Goal: Task Accomplishment & Management: Complete application form

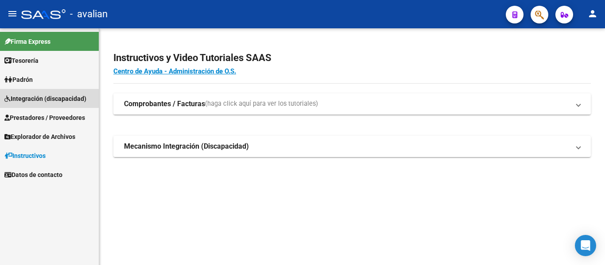
click at [38, 99] on span "Integración (discapacidad)" at bounding box center [45, 99] width 82 height 10
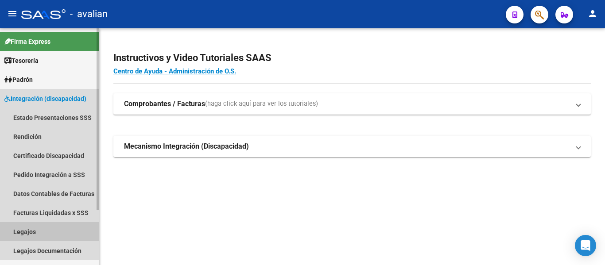
click at [30, 231] on link "Legajos" at bounding box center [49, 231] width 99 height 19
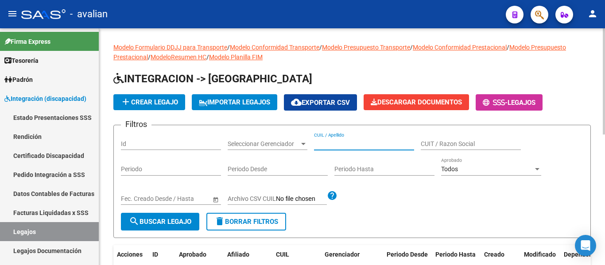
click at [342, 143] on input "CUIL / Apellido" at bounding box center [364, 144] width 100 height 8
paste input "20488923154"
type input "20488923154"
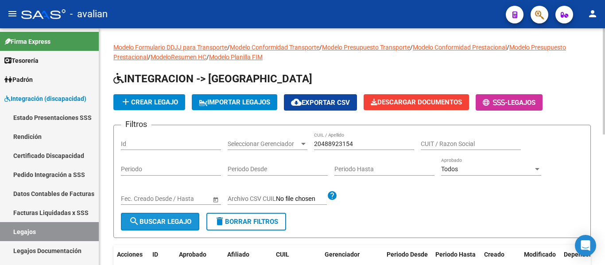
click at [180, 226] on span "search Buscar Legajo" at bounding box center [160, 222] width 62 height 8
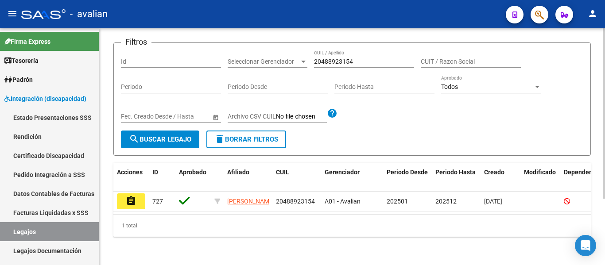
scroll to position [89, 0]
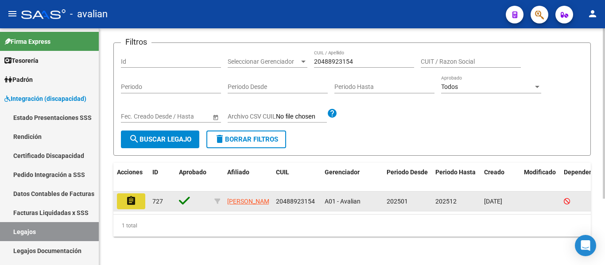
click at [136, 198] on mat-icon "assignment" at bounding box center [131, 201] width 11 height 11
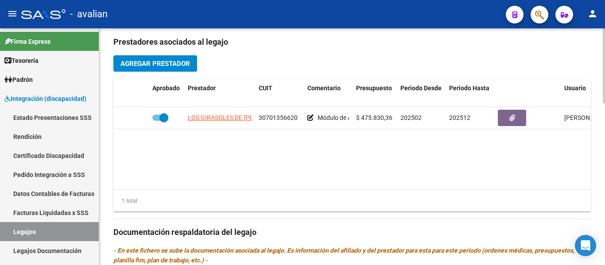
scroll to position [310, 0]
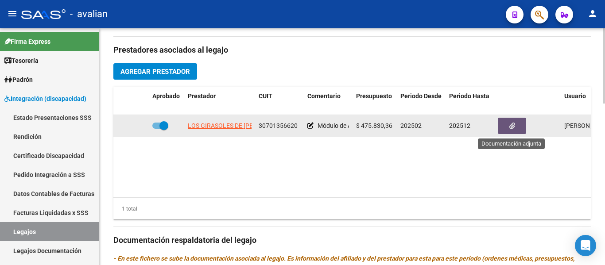
click at [513, 133] on button "button" at bounding box center [512, 126] width 28 height 16
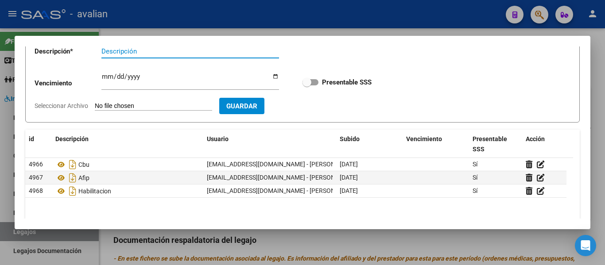
scroll to position [22, 0]
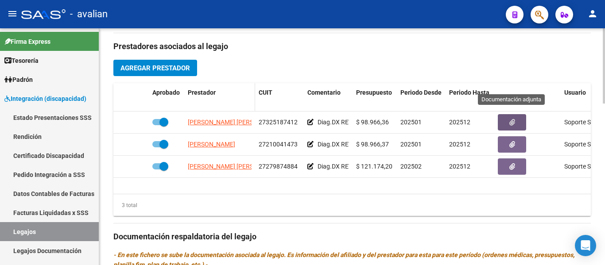
scroll to position [44, 0]
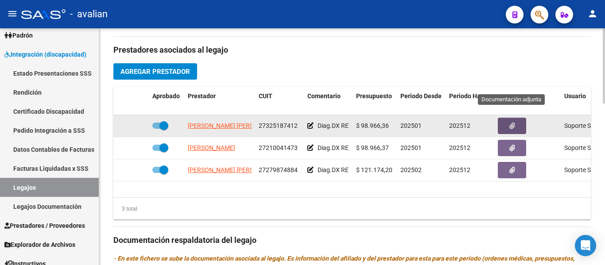
click at [506, 128] on button "button" at bounding box center [512, 126] width 28 height 16
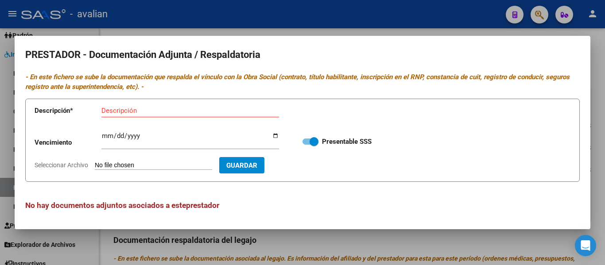
click at [120, 166] on input "Seleccionar Archivo" at bounding box center [153, 166] width 117 height 8
type input "C:\fakepath\TO TF.jpg"
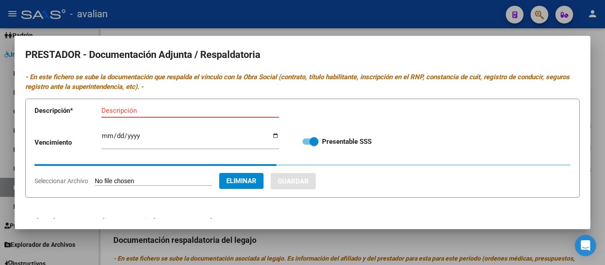
click at [136, 111] on input "Descripción" at bounding box center [189, 111] width 177 height 8
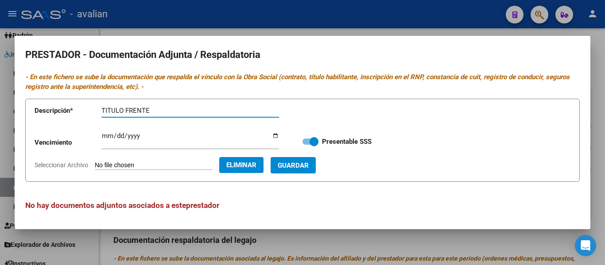
type input "TITULO FRENTE"
click at [309, 165] on span "Guardar" at bounding box center [293, 166] width 31 height 8
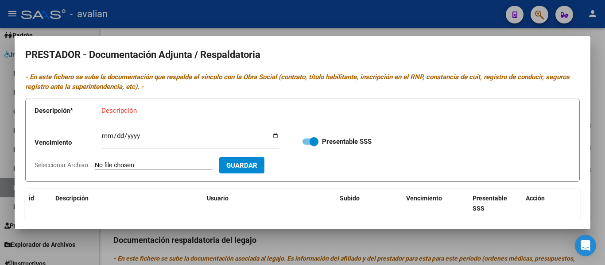
click at [138, 164] on input "Seleccionar Archivo" at bounding box center [153, 166] width 117 height 8
type input "C:\fakepath\TO TD.jpg"
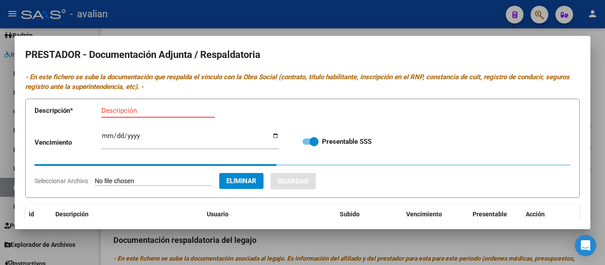
click at [135, 111] on input "Descripción" at bounding box center [157, 111] width 113 height 8
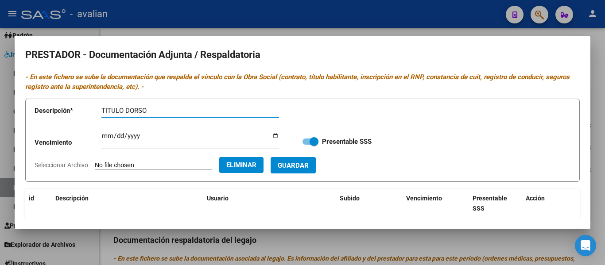
type input "TITULO DORSO"
click at [309, 167] on span "Guardar" at bounding box center [293, 166] width 31 height 8
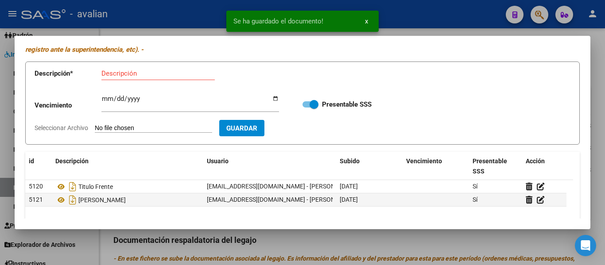
scroll to position [89, 0]
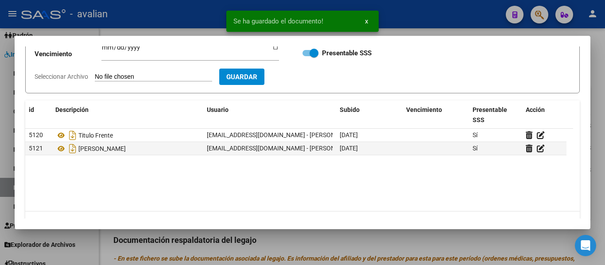
click at [141, 74] on input "Seleccionar Archivo" at bounding box center [153, 77] width 117 height 8
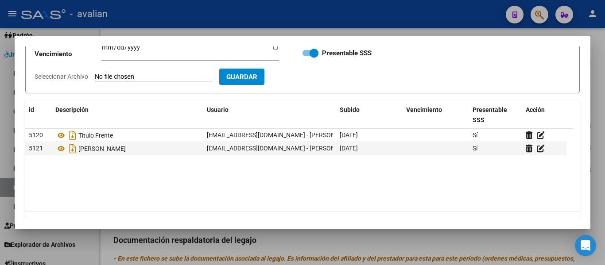
type input "C:\fakepath\TO ARCA.jpg"
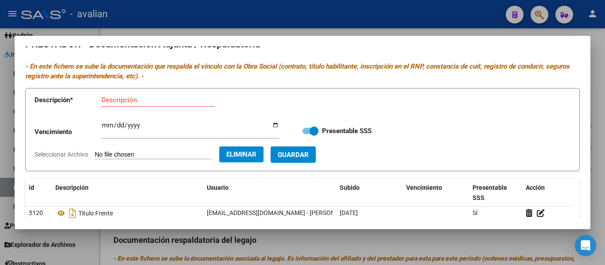
scroll to position [0, 0]
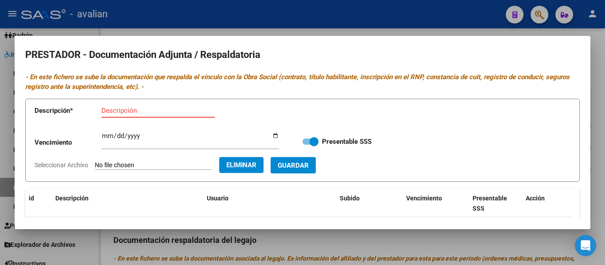
click at [137, 109] on input "Descripción" at bounding box center [157, 111] width 113 height 8
type input "ARCA"
click at [309, 164] on span "Guardar" at bounding box center [293, 166] width 31 height 8
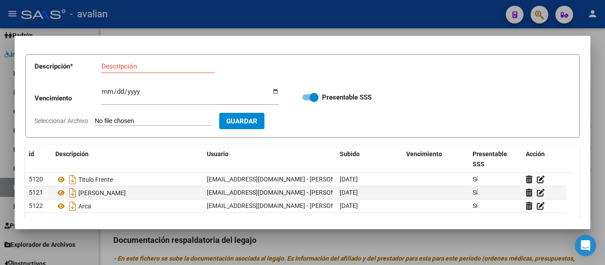
scroll to position [13, 0]
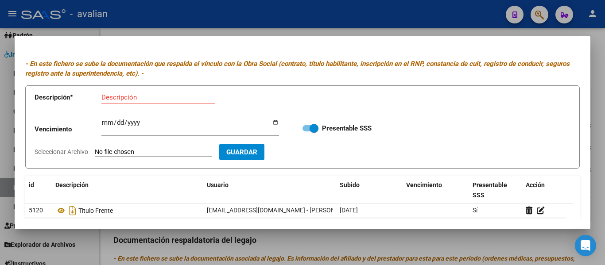
click at [143, 118] on form "Descripción * Descripción Vencimiento Ingresar vencimiento Presentable SSS Sele…" at bounding box center [302, 127] width 554 height 84
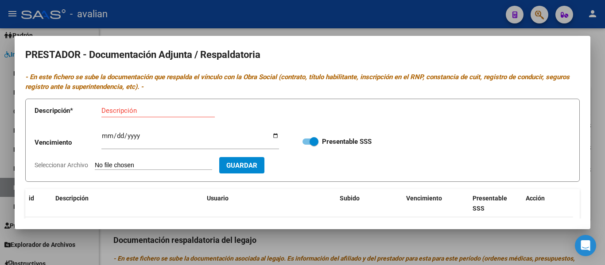
click at [146, 166] on input "Seleccionar Archivo" at bounding box center [153, 166] width 117 height 8
type input "C:\fakepath\TO CBU.jpg"
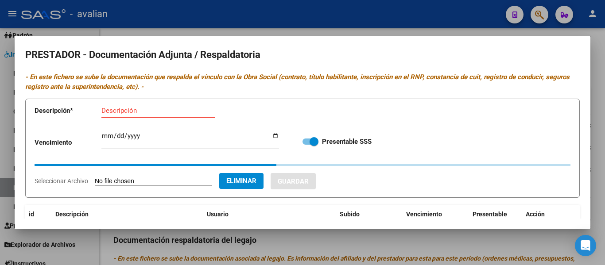
click at [131, 111] on input "Descripción" at bounding box center [157, 111] width 113 height 8
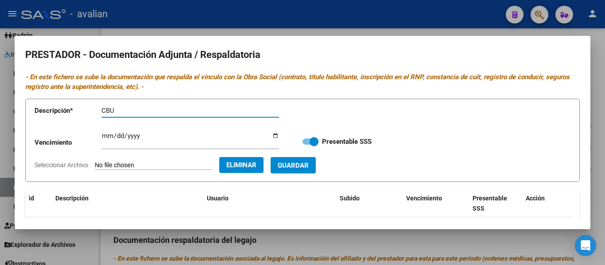
type input "CBU"
click at [306, 170] on span "Guardar" at bounding box center [293, 166] width 31 height 8
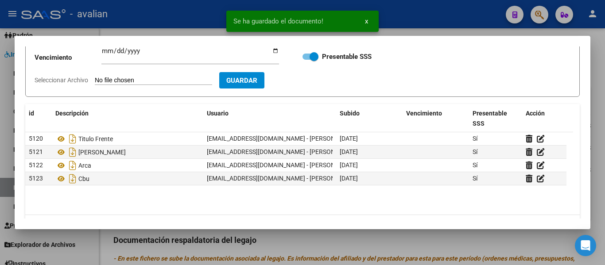
scroll to position [89, 0]
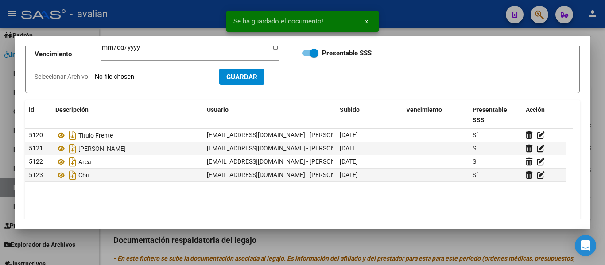
click at [123, 72] on form "Descripción * Descripción Vencimiento Ingresar vencimiento Presentable SSS Sele…" at bounding box center [302, 52] width 554 height 84
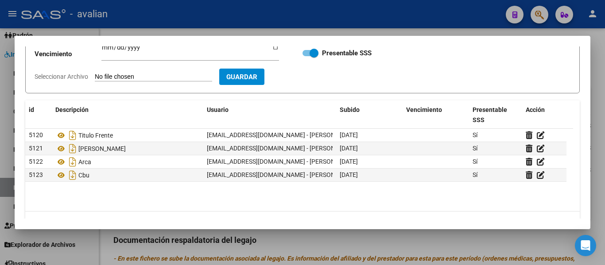
click at [125, 77] on input "Seleccionar Archivo" at bounding box center [153, 77] width 117 height 8
type input "C:\fakepath\TO RNP [DATE].jpg"
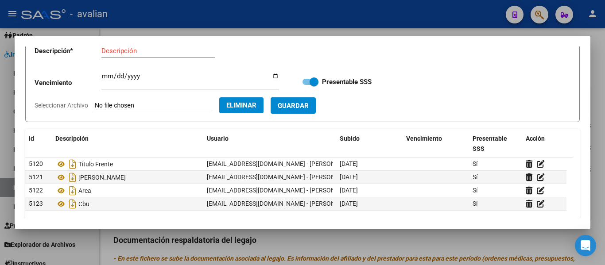
scroll to position [44, 0]
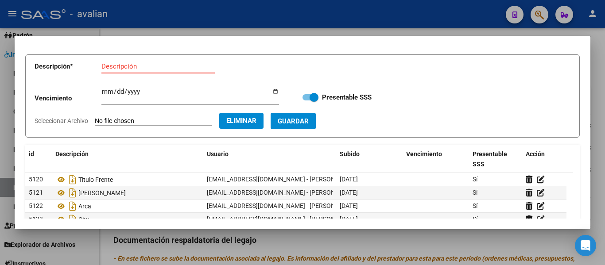
click at [127, 63] on input "Descripción" at bounding box center [157, 66] width 113 height 8
type input "RNP"
click at [107, 90] on input "Ingresar vencimiento" at bounding box center [189, 95] width 177 height 14
type input "[DATE]"
click at [309, 125] on span "Guardar" at bounding box center [293, 121] width 31 height 8
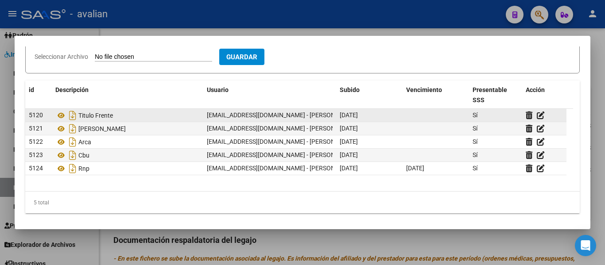
scroll to position [110, 0]
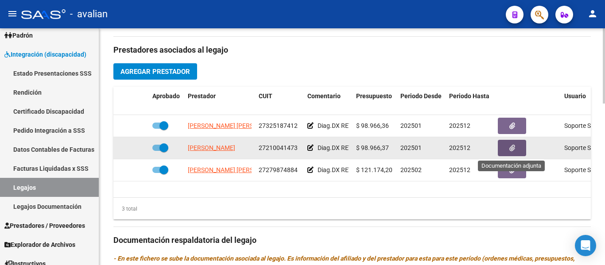
click at [518, 150] on button "button" at bounding box center [512, 148] width 28 height 16
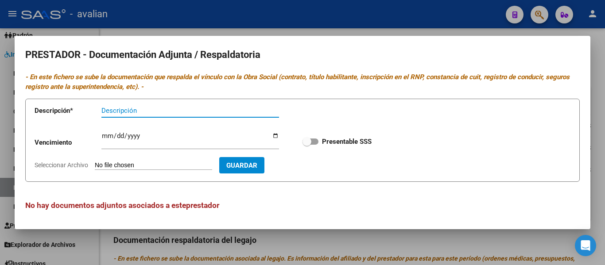
click at [125, 166] on input "Seleccionar Archivo" at bounding box center [153, 166] width 117 height 8
type input "C:\fakepath\PSP CBU.jpg"
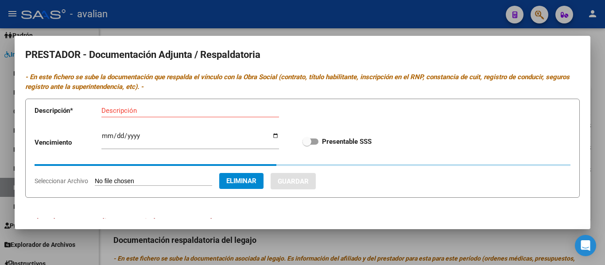
click at [145, 112] on input "Descripción" at bounding box center [189, 111] width 177 height 8
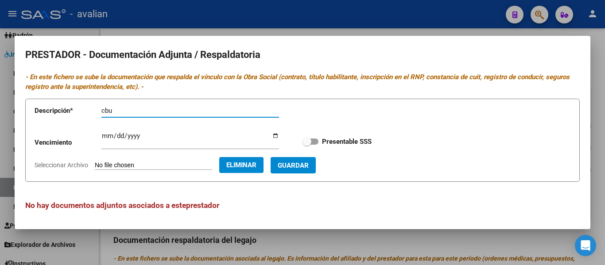
type input "cbu"
click at [316, 165] on button "Guardar" at bounding box center [292, 165] width 45 height 16
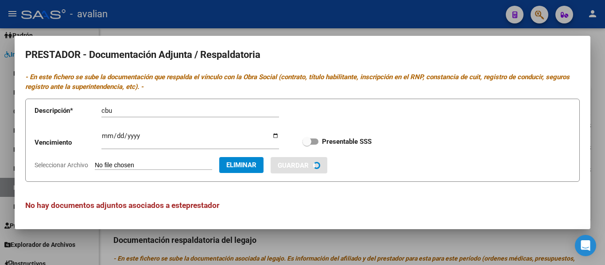
checkbox input "true"
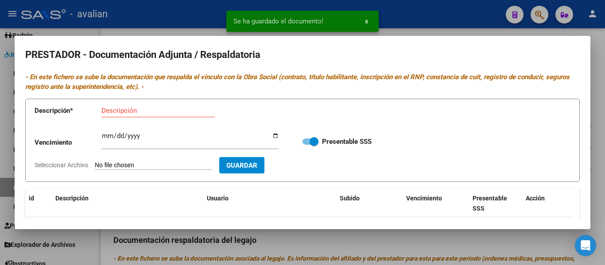
drag, startPoint x: 105, startPoint y: 183, endPoint x: 105, endPoint y: 178, distance: 4.9
click at [105, 182] on mat-dialog-content "PRESTADOR - Documentación Adjunta / Respaldatoria - En este fichero se sube la …" at bounding box center [302, 132] width 575 height 172
click at [112, 165] on input "Seleccionar Archivo" at bounding box center [153, 166] width 117 height 8
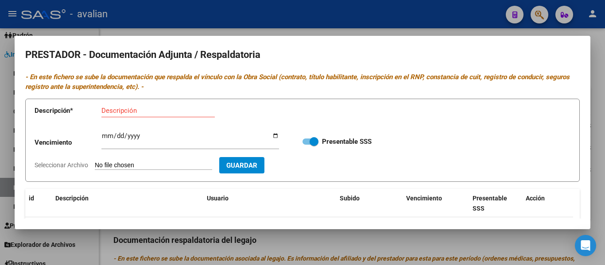
type input "C:\fakepath\Psp arca.jpg"
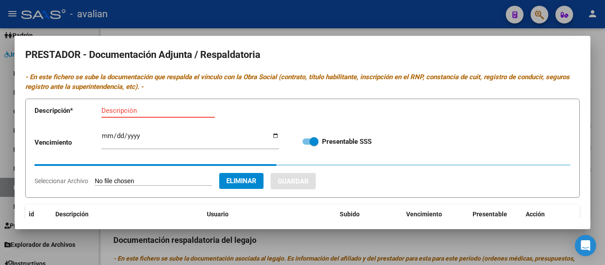
click at [129, 107] on input "Descripción" at bounding box center [157, 111] width 113 height 8
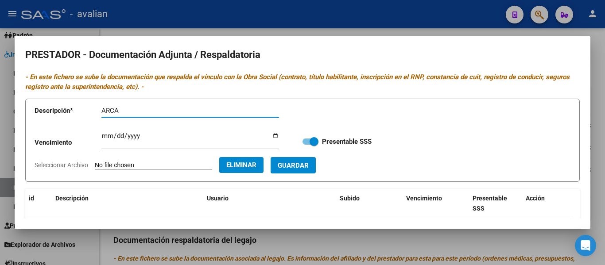
type input "ARCA"
click at [309, 162] on span "Guardar" at bounding box center [293, 166] width 31 height 8
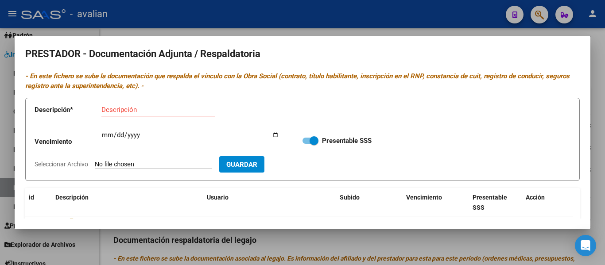
scroll to position [0, 0]
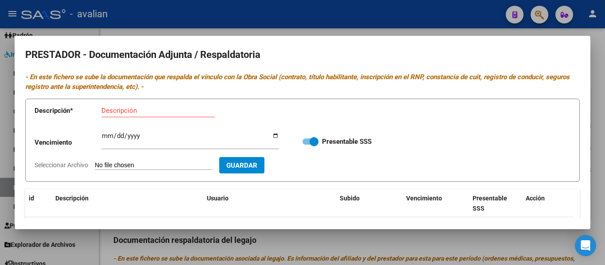
click at [120, 162] on input "Seleccionar Archivo" at bounding box center [153, 166] width 117 height 8
type input "C:\fakepath\PSP TF.jpg"
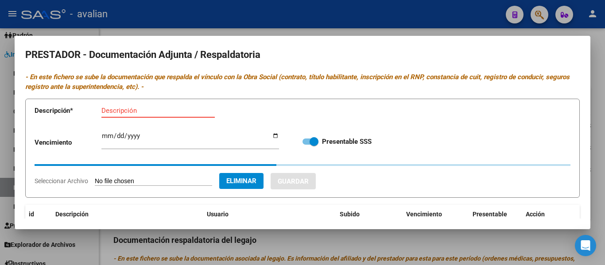
click at [127, 108] on input "Descripción" at bounding box center [157, 111] width 113 height 8
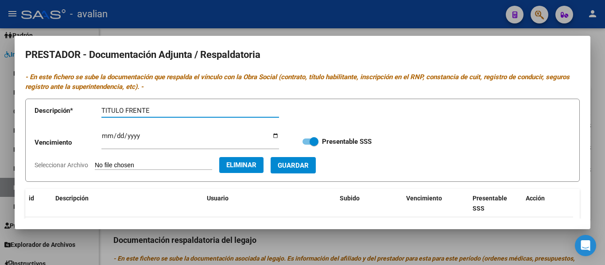
type input "TITULO FRENTE"
click at [309, 170] on span "Guardar" at bounding box center [293, 166] width 31 height 8
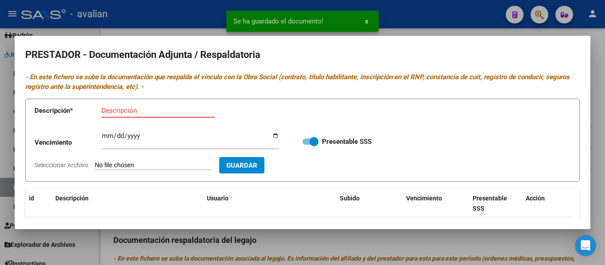
click at [138, 113] on input "Descripción" at bounding box center [157, 111] width 113 height 8
type input "TITULO DORSO"
click at [142, 166] on input "Seleccionar Archivo" at bounding box center [153, 166] width 117 height 8
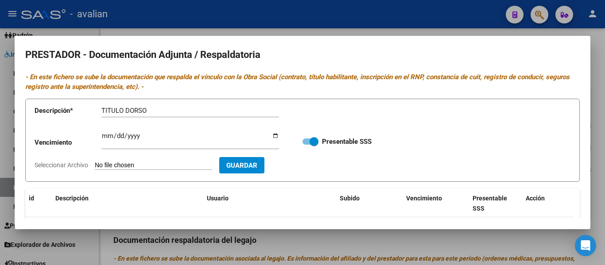
type input "C:\fakepath\PSP TD.jpg"
click at [309, 166] on span "Guardar" at bounding box center [293, 166] width 31 height 8
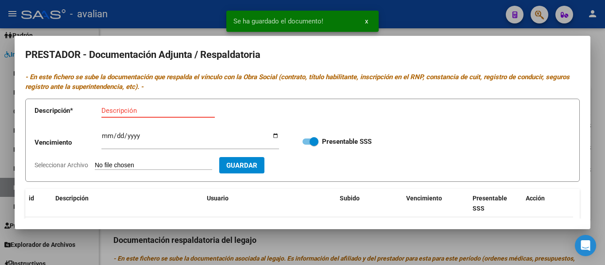
click at [119, 111] on input "Descripción" at bounding box center [157, 111] width 113 height 8
type input "RNP"
click at [146, 164] on input "Seleccionar Archivo" at bounding box center [153, 166] width 117 height 8
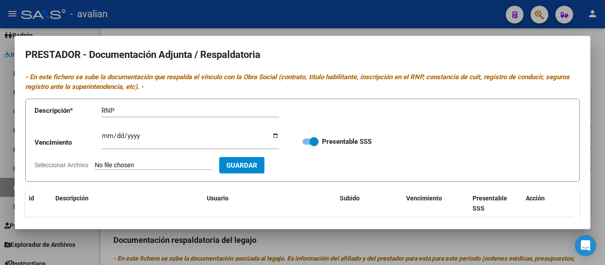
type input "C:\fakepath\PSP RNP vto [DATE].jpg"
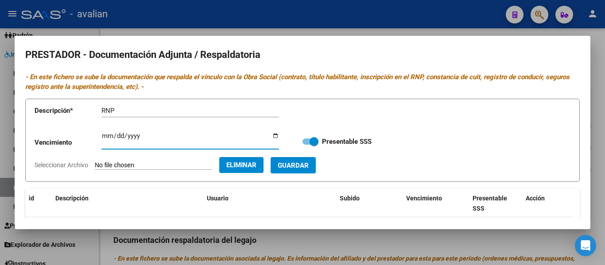
click at [103, 134] on input "Ingresar vencimiento" at bounding box center [189, 139] width 177 height 14
type input "[DATE]"
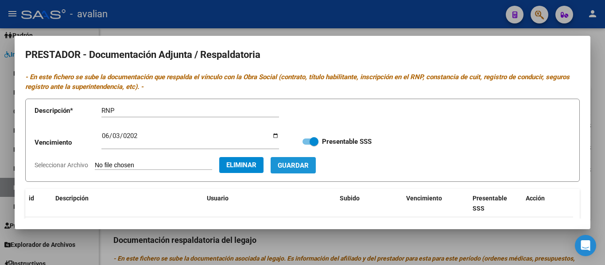
click at [309, 166] on span "Guardar" at bounding box center [293, 166] width 31 height 8
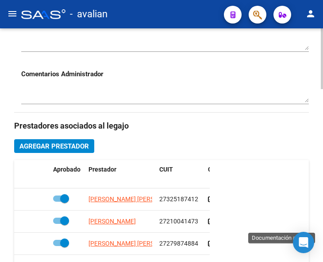
scroll to position [410, 0]
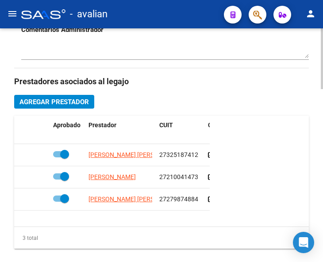
click at [90, 104] on button "Agregar Prestador" at bounding box center [54, 102] width 80 height 14
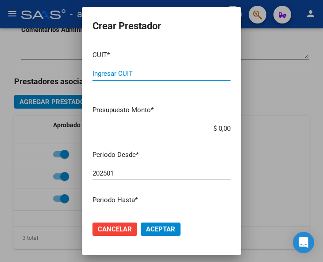
click at [143, 71] on input "Ingresar CUIT" at bounding box center [162, 73] width 138 height 8
type input "20-36840891-4"
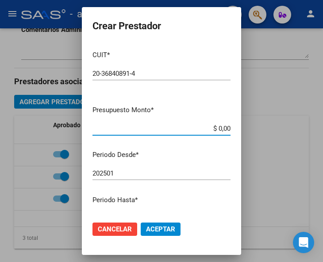
drag, startPoint x: 210, startPoint y: 128, endPoint x: 230, endPoint y: 131, distance: 20.2
click at [230, 131] on app-form-text-field "Presupuesto Monto * $ 0,00 Ingresar el monto" at bounding box center [165, 118] width 145 height 27
type input "$ 178.136,76"
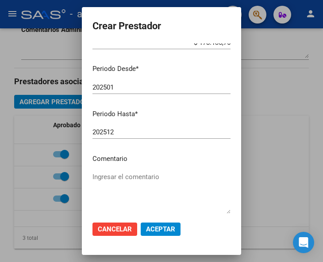
scroll to position [89, 0]
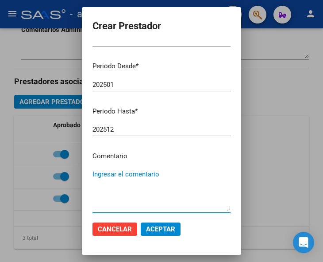
click at [108, 172] on textarea "Ingresar el comentario" at bounding box center [162, 190] width 138 height 42
type textarea "Psicología 3 sesiones semanales"
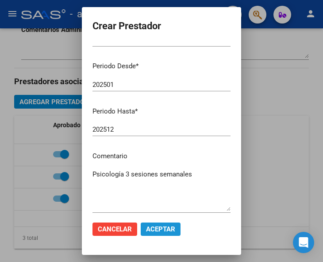
click at [163, 229] on span "Aceptar" at bounding box center [160, 229] width 29 height 8
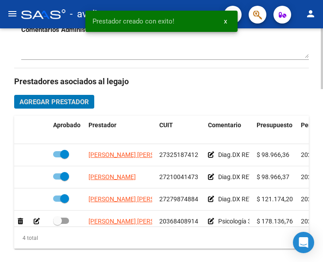
scroll to position [16, 0]
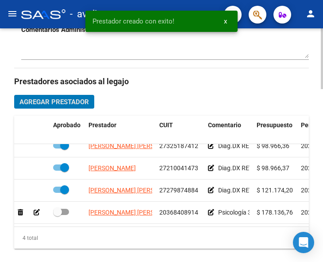
click at [62, 208] on span at bounding box center [61, 211] width 16 height 6
click at [58, 215] on input "checkbox" at bounding box center [57, 215] width 0 height 0
checkbox input "true"
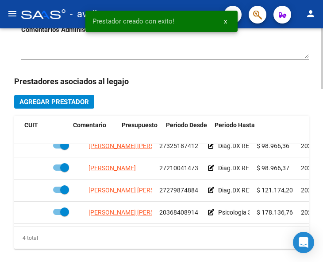
scroll to position [16, 256]
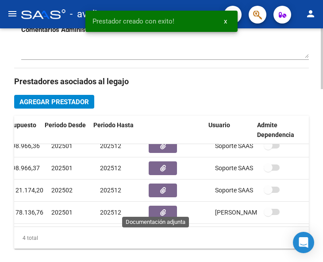
click at [160, 209] on icon "button" at bounding box center [163, 212] width 6 height 7
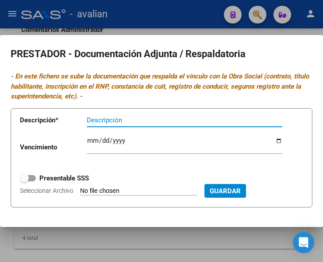
scroll to position [28, 0]
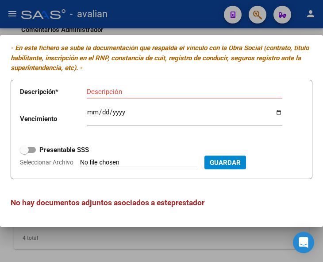
click at [134, 56] on icon "- En este fichero se sube la documentación que respalda el vínculo con la Obra …" at bounding box center [160, 58] width 298 height 28
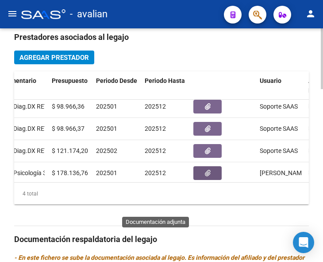
scroll to position [16, 205]
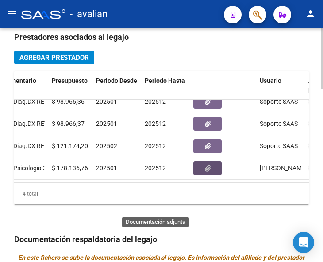
click at [205, 161] on button "button" at bounding box center [207, 168] width 28 height 14
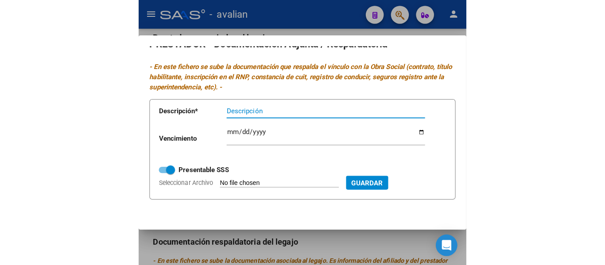
scroll to position [0, 0]
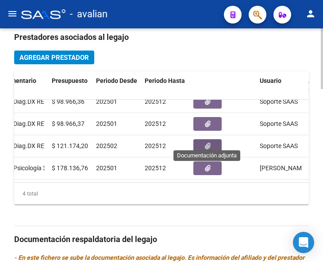
click at [220, 139] on button "button" at bounding box center [207, 146] width 28 height 14
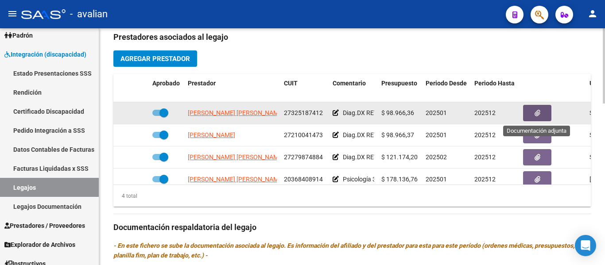
click at [538, 109] on span "button" at bounding box center [537, 113] width 6 height 8
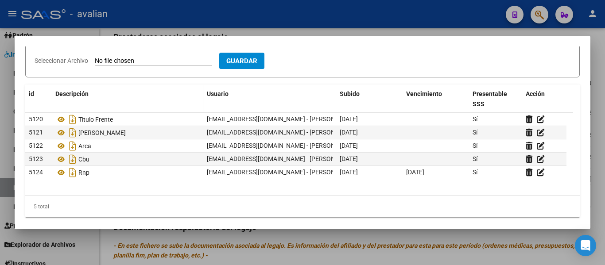
scroll to position [110, 0]
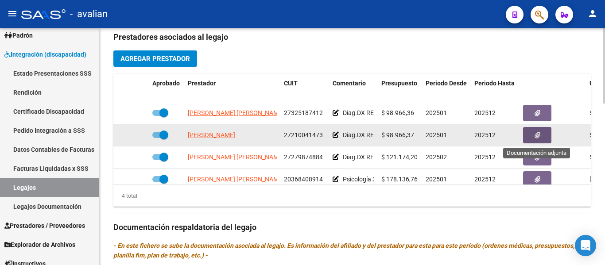
click at [534, 142] on button "button" at bounding box center [537, 135] width 28 height 16
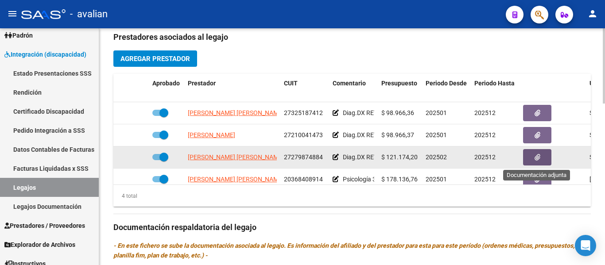
click at [532, 159] on button "button" at bounding box center [537, 157] width 28 height 16
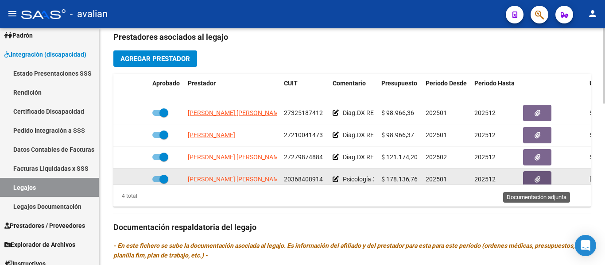
click at [540, 181] on button "button" at bounding box center [537, 179] width 28 height 16
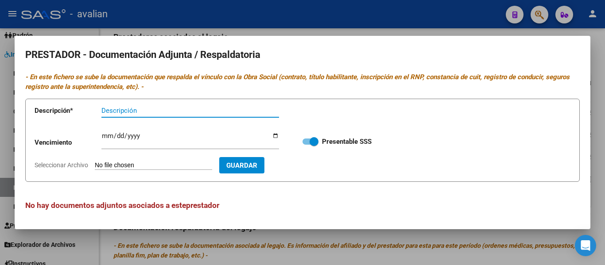
scroll to position [0, 0]
click at [119, 164] on input "Seleccionar Archivo" at bounding box center [153, 165] width 117 height 8
type input "C:\fakepath\PS TF.jpg"
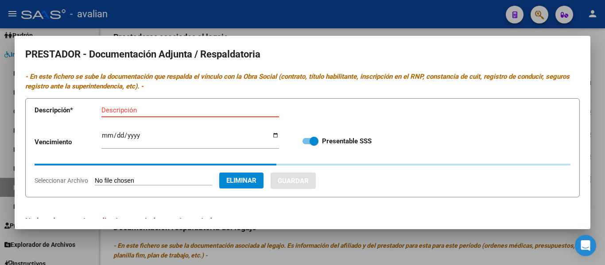
click at [116, 110] on input "Descripción" at bounding box center [189, 110] width 177 height 8
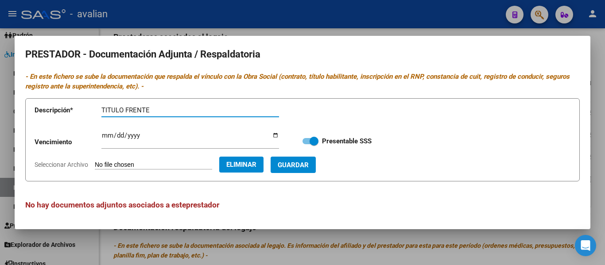
type input "TITULO FRENTE"
click at [309, 166] on span "Guardar" at bounding box center [293, 165] width 31 height 8
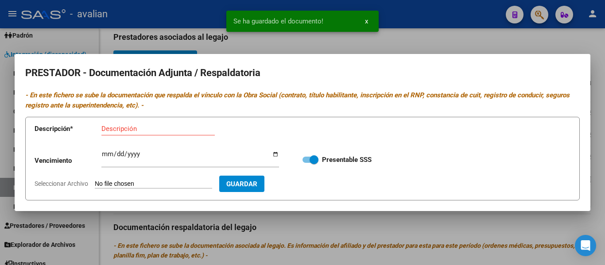
scroll to position [0, 0]
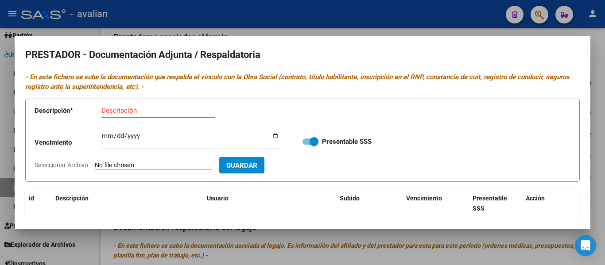
drag, startPoint x: 119, startPoint y: 111, endPoint x: 123, endPoint y: 99, distance: 12.3
click at [119, 110] on input "Descripción" at bounding box center [157, 111] width 113 height 8
type input "TITULO DORSO"
click at [257, 169] on span "Guardar" at bounding box center [241, 166] width 31 height 8
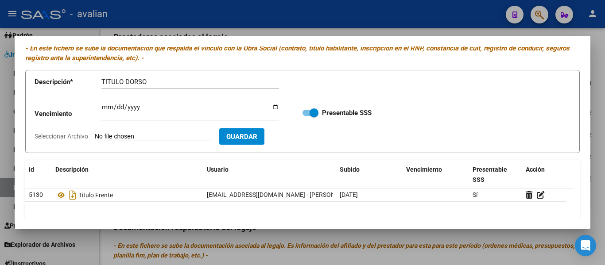
scroll to position [44, 0]
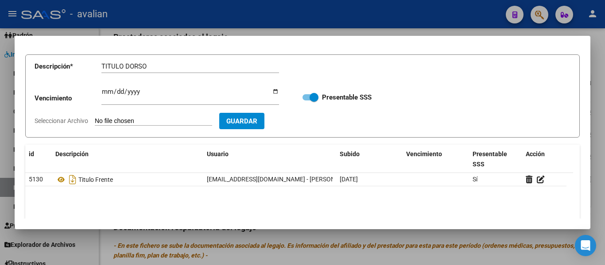
click at [111, 121] on input "Seleccionar Archivo" at bounding box center [153, 121] width 117 height 8
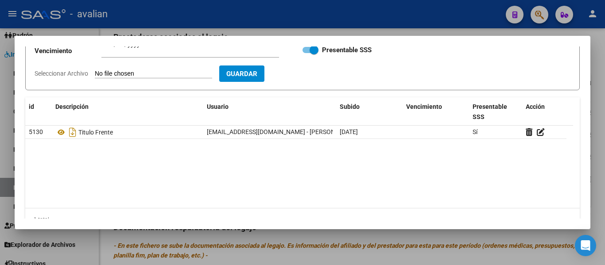
scroll to position [110, 0]
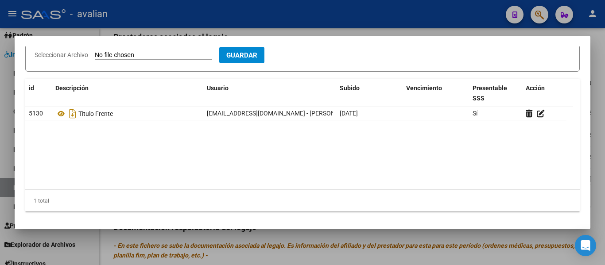
type input "C:\fakepath\PS CBU.jpg"
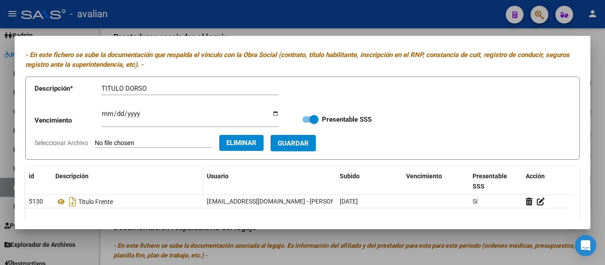
scroll to position [22, 0]
click at [256, 142] on span "Eliminar" at bounding box center [241, 143] width 30 height 8
drag, startPoint x: 266, startPoint y: 143, endPoint x: 150, endPoint y: 138, distance: 116.1
click at [150, 139] on form "Descripción * TITULO DORSO Descripción Vencimiento Ingresar vencimiento Present…" at bounding box center [302, 119] width 554 height 84
click at [150, 138] on form "Descripción * TITULO DORSO Descripción Vencimiento Ingresar vencimiento Present…" at bounding box center [302, 119] width 554 height 84
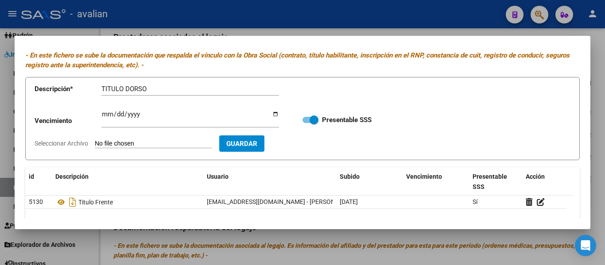
click at [124, 144] on input "Seleccionar Archivo" at bounding box center [153, 144] width 117 height 8
type input "C:\fakepath\PS TD.jpg"
click at [309, 141] on span "Guardar" at bounding box center [293, 144] width 31 height 8
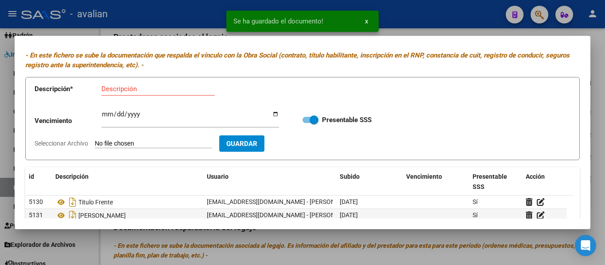
click at [117, 142] on input "Seleccionar Archivo" at bounding box center [153, 144] width 117 height 8
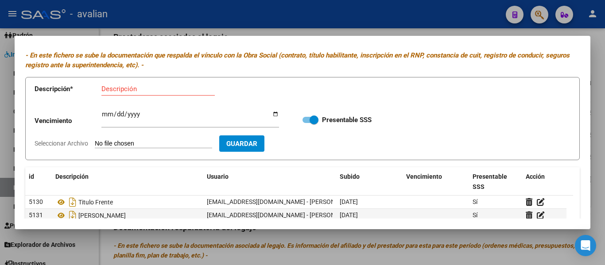
type input "C:\fakepath\PS ARCA.jpg"
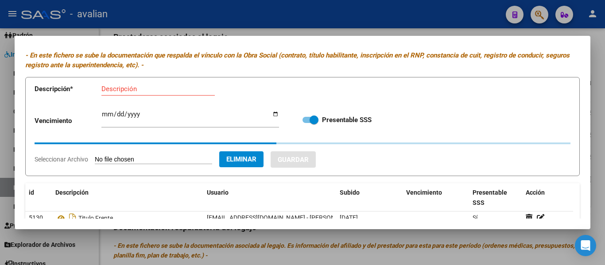
click at [135, 88] on input "Descripción" at bounding box center [157, 89] width 113 height 8
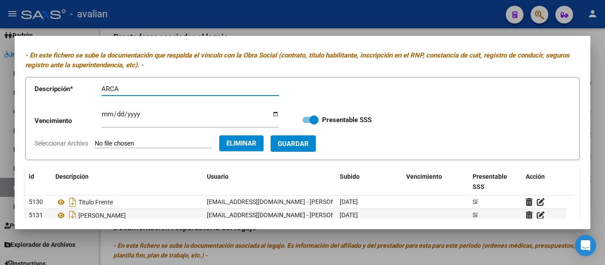
type input "ARCA"
click at [309, 141] on span "Guardar" at bounding box center [293, 144] width 31 height 8
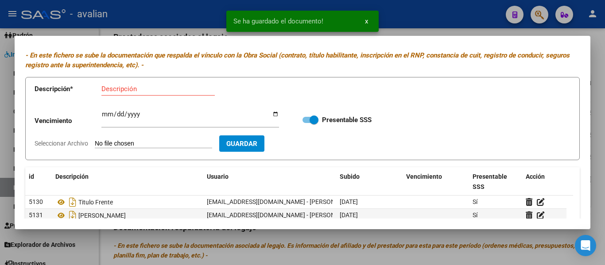
click at [117, 90] on input "Descripción" at bounding box center [157, 89] width 113 height 8
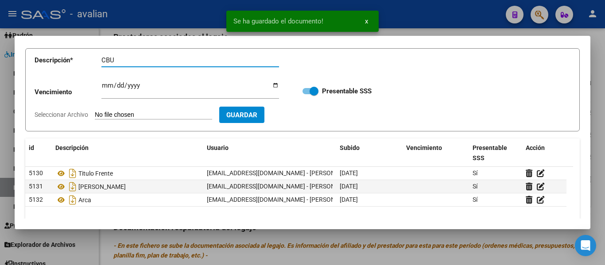
scroll to position [66, 0]
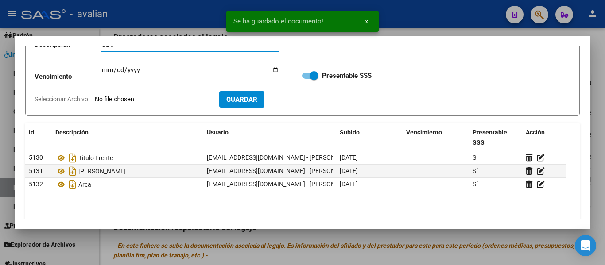
type input "CBU"
click at [127, 99] on input "Seleccionar Archivo" at bounding box center [153, 100] width 117 height 8
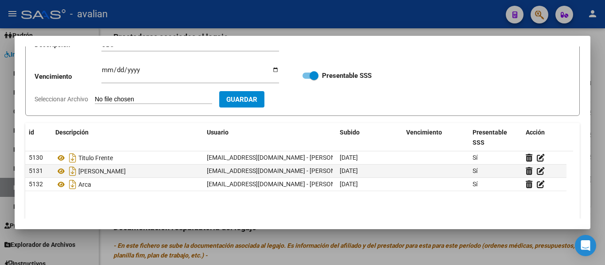
type input "C:\fakepath\PS CBU.jpg"
click at [309, 100] on span "Guardar" at bounding box center [293, 100] width 31 height 8
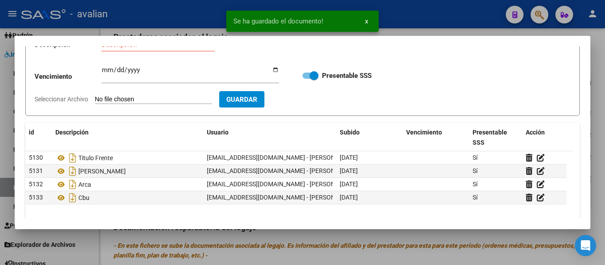
scroll to position [22, 0]
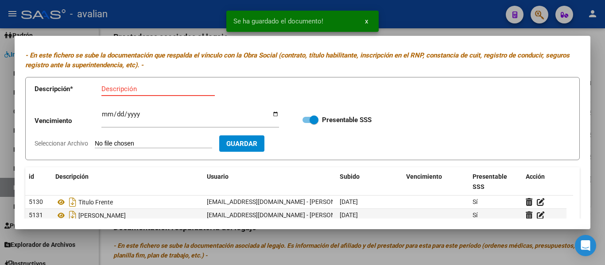
click at [127, 88] on input "Descripción" at bounding box center [157, 89] width 113 height 8
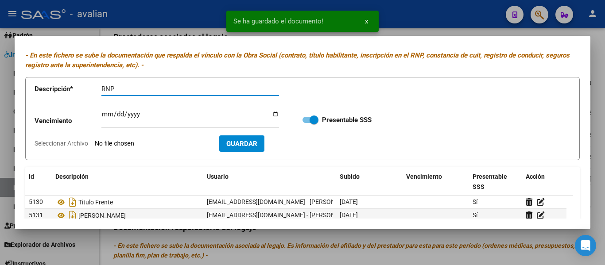
type input "RNP"
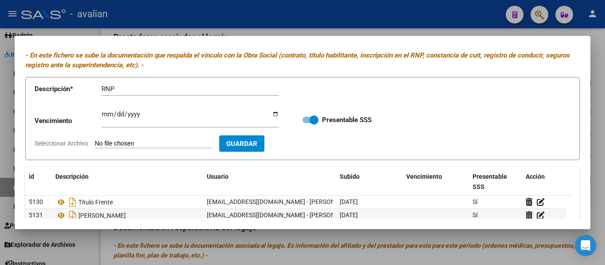
click at [112, 143] on input "Seleccionar Archivo" at bounding box center [153, 144] width 117 height 8
type input "C:\fakepath\PS RNP [DATE].jpg"
click at [99, 113] on app-form-text-field "Vencimiento Ingresar vencimiento" at bounding box center [163, 121] width 257 height 27
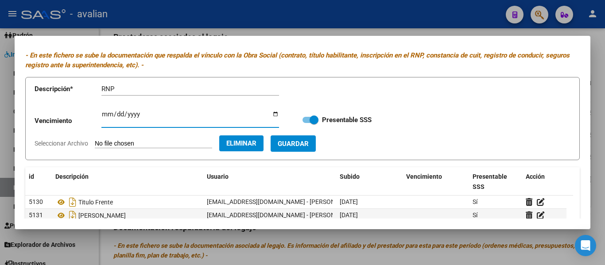
click at [107, 117] on input "Ingresar vencimiento" at bounding box center [189, 118] width 177 height 14
type input "[DATE]"
click at [299, 143] on span "Guardar" at bounding box center [293, 144] width 31 height 8
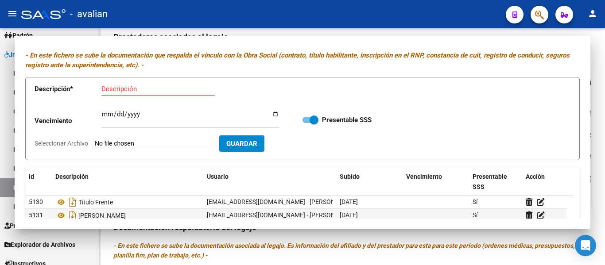
scroll to position [3, 0]
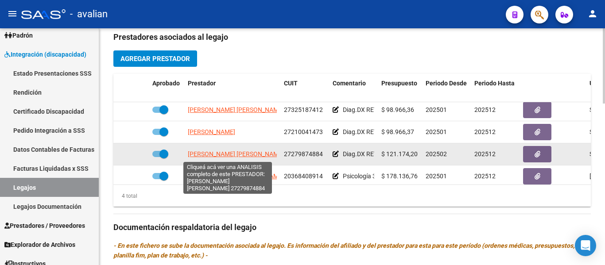
click at [214, 154] on span "[PERSON_NAME] [PERSON_NAME]" at bounding box center [236, 153] width 96 height 7
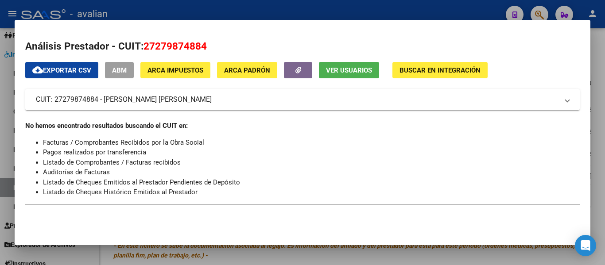
click at [166, 256] on div at bounding box center [302, 132] width 605 height 265
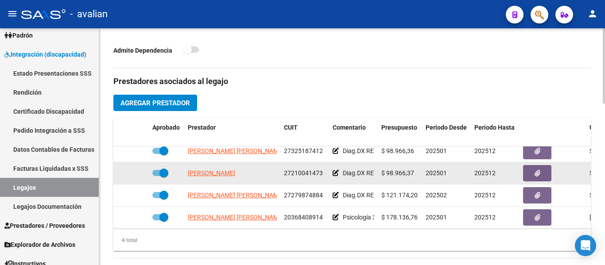
scroll to position [9, 0]
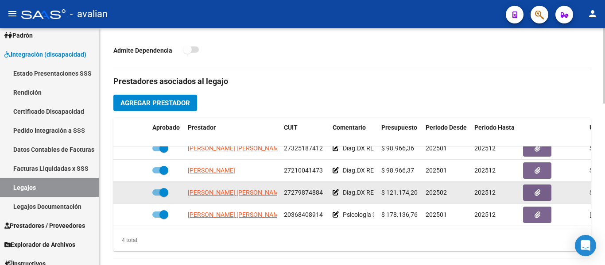
click at [157, 193] on span at bounding box center [160, 192] width 16 height 6
click at [157, 196] on input "checkbox" at bounding box center [156, 196] width 0 height 0
checkbox input "false"
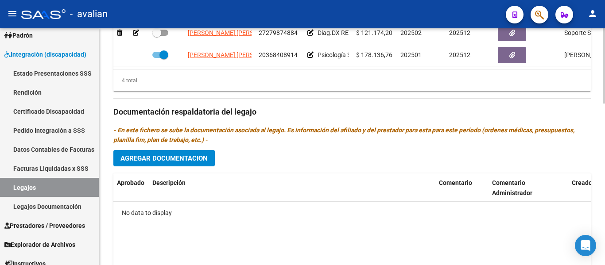
scroll to position [455, 0]
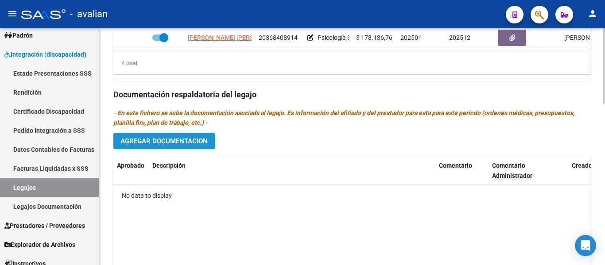
click at [153, 137] on button "Agregar Documentacion" at bounding box center [163, 141] width 101 height 16
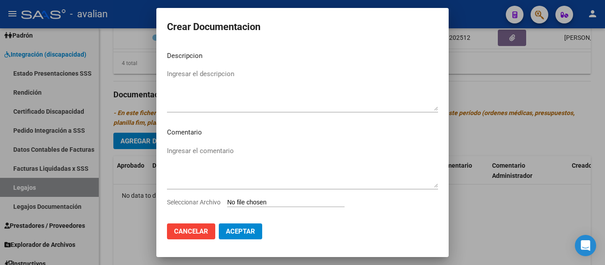
click at [246, 202] on input "Seleccionar Archivo" at bounding box center [285, 203] width 117 height 8
click at [201, 230] on span "Cancelar" at bounding box center [191, 232] width 34 height 8
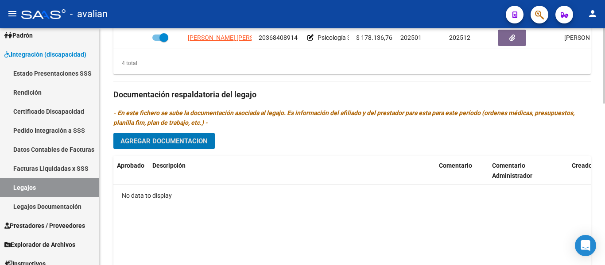
click at [154, 143] on span "Agregar Documentacion" at bounding box center [163, 141] width 87 height 8
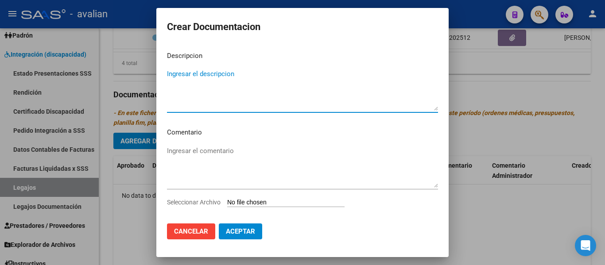
click at [194, 69] on textarea "Ingresar el descripcion" at bounding box center [302, 90] width 271 height 42
type textarea "d"
type textarea "Docu personal"
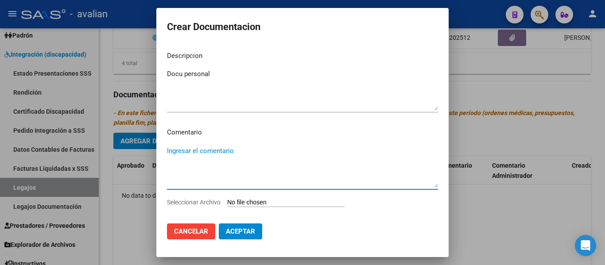
click at [177, 150] on textarea "Ingresar el comentario" at bounding box center [302, 167] width 271 height 42
paste textarea "Enero a Diciembre - Terapia ocupacional 2 ss semanales Lic [PERSON_NAME] [PERSO…"
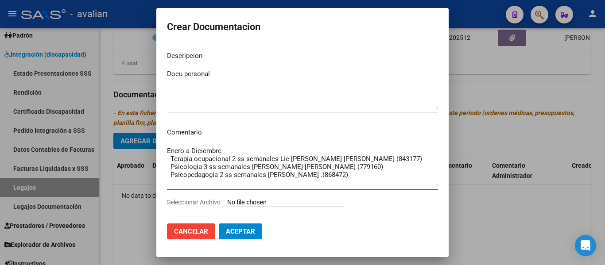
type textarea "Enero a Diciembre - Terapia ocupacional 2 ss semanales Lic [PERSON_NAME] [PERSO…"
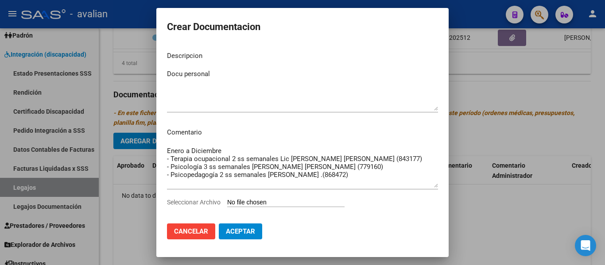
click at [264, 202] on input "Seleccionar Archivo" at bounding box center [285, 203] width 117 height 8
type input "C:\fakepath\DOCU PERSONAL (1).pdf"
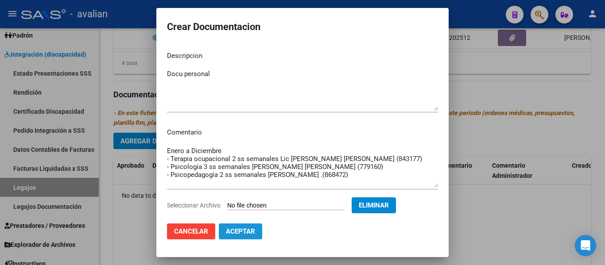
click at [241, 232] on span "Aceptar" at bounding box center [240, 232] width 29 height 8
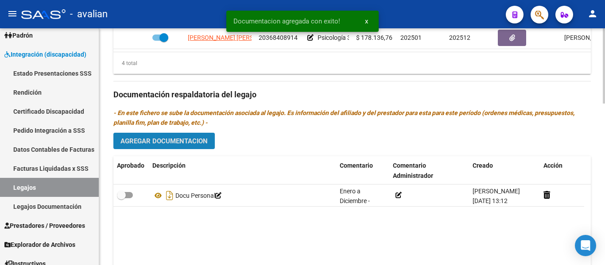
click at [186, 143] on span "Agregar Documentacion" at bounding box center [163, 141] width 87 height 8
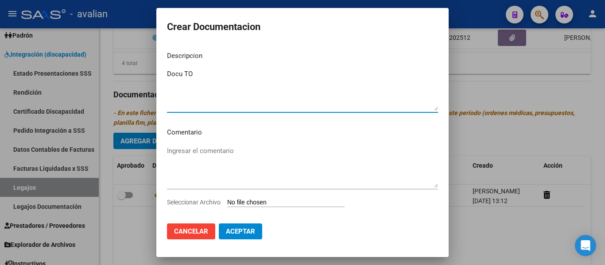
type textarea "Docu TO"
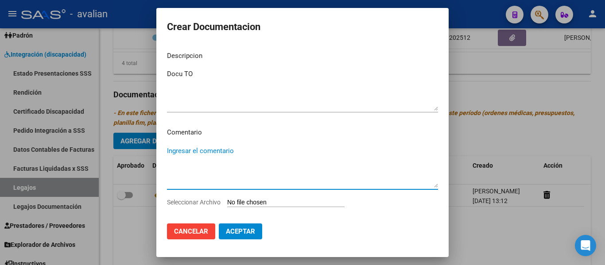
click at [180, 150] on textarea "Ingresar el comentario" at bounding box center [302, 167] width 271 height 42
paste textarea "Enero a Diciembre - Terapia ocupacional 2 ss semanales Lic [PERSON_NAME] [PERSO…"
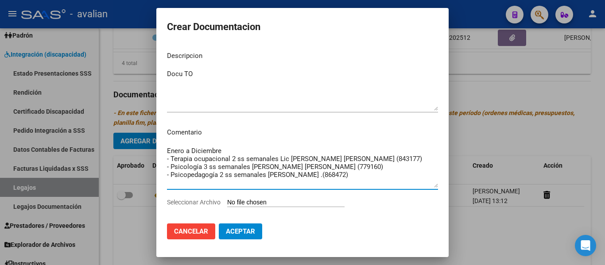
drag, startPoint x: 321, startPoint y: 171, endPoint x: 146, endPoint y: 166, distance: 175.8
click at [146, 166] on div "Crear Documentacion Descripcion Docu TO Ingresar el descripcion Comentario Ener…" at bounding box center [302, 132] width 605 height 265
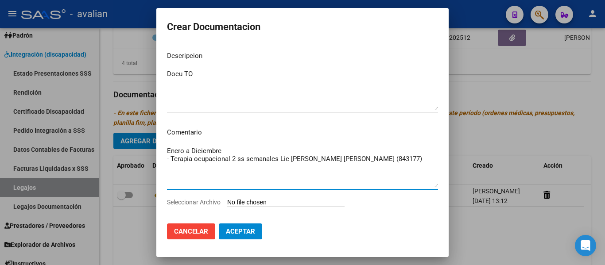
type textarea "Enero a Diciembre - Terapia ocupacional 2 ss semanales Lic [PERSON_NAME] [PERSO…"
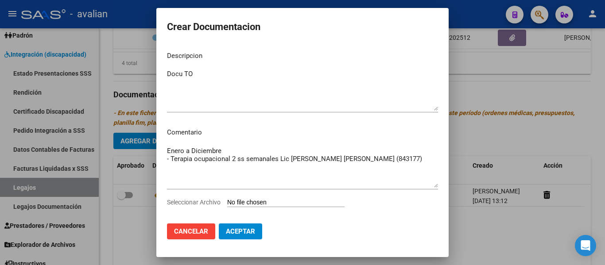
click at [244, 201] on input "Seleccionar Archivo" at bounding box center [285, 203] width 117 height 8
type input "C:\fakepath\TERAPIA OCUPACIONAL (5).pdf"
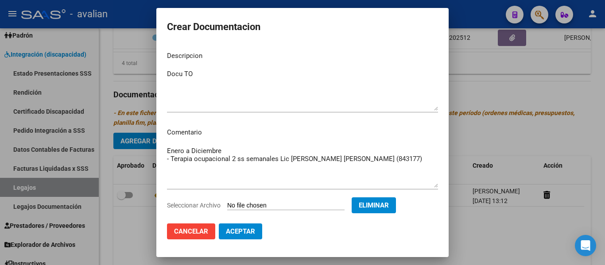
click at [240, 233] on span "Aceptar" at bounding box center [240, 232] width 29 height 8
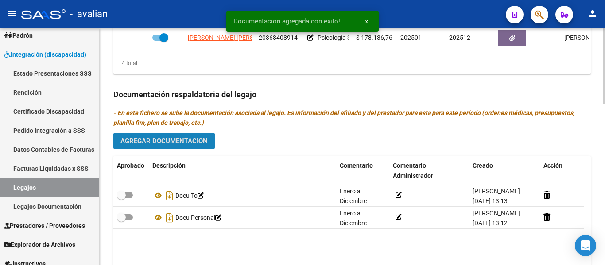
click at [160, 143] on span "Agregar Documentacion" at bounding box center [163, 141] width 87 height 8
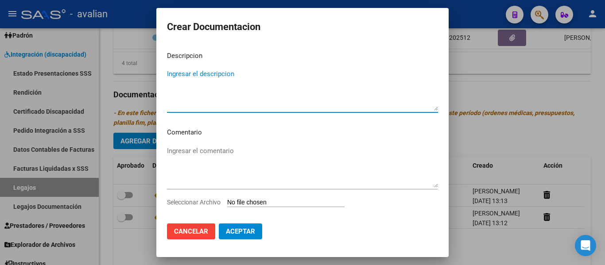
paste textarea "Enero a Diciembre - Terapia ocupacional 2 ss semanales Lic [PERSON_NAME] [PERSO…"
type textarea "Enero a Diciembre - Terapia ocupacional 2 ss semanales Lic [PERSON_NAME] [PERSO…"
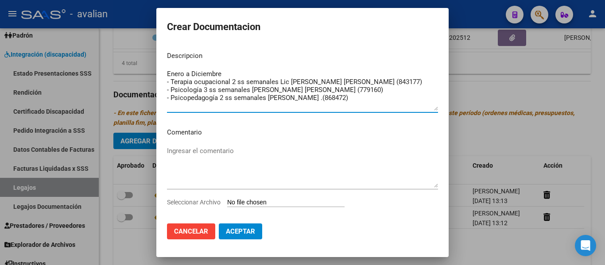
drag, startPoint x: 362, startPoint y: 96, endPoint x: 135, endPoint y: 68, distance: 228.4
click at [135, 68] on div "Documentacion agregada con exito! x Crear Documentacion Descripcion Enero a Dic…" at bounding box center [302, 132] width 605 height 265
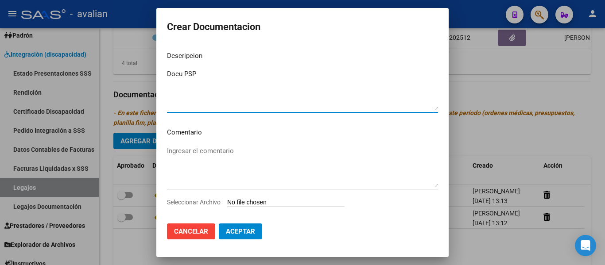
type textarea "Docu PSP"
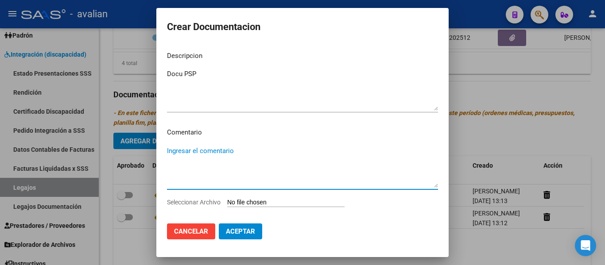
click at [172, 150] on textarea "Ingresar el comentario" at bounding box center [302, 167] width 271 height 42
paste textarea "Enero a Diciembre - Terapia ocupacional 2 ss semanales Lic [PERSON_NAME] [PERSO…"
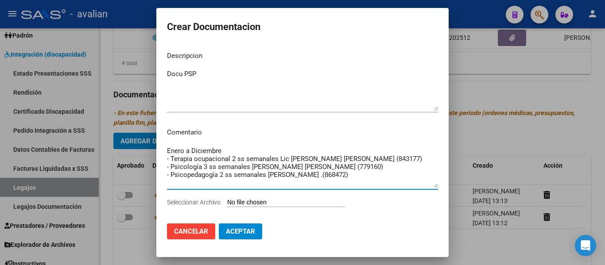
drag, startPoint x: 395, startPoint y: 168, endPoint x: 126, endPoint y: 159, distance: 269.3
click at [126, 159] on div "Crear Documentacion Descripcion Docu PSP Ingresar el descripcion Comentario Ene…" at bounding box center [302, 132] width 605 height 265
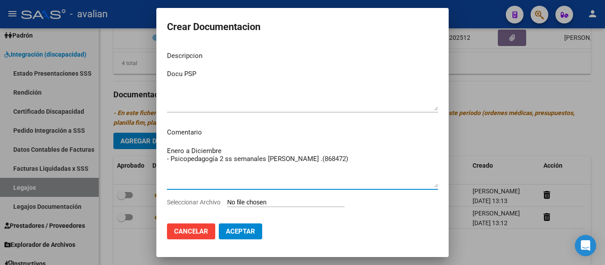
type textarea "Enero a Diciembre - Psicopedagogía 2 ss semanales [PERSON_NAME] .(868472)"
click at [266, 201] on input "Seleccionar Archivo" at bounding box center [285, 203] width 117 height 8
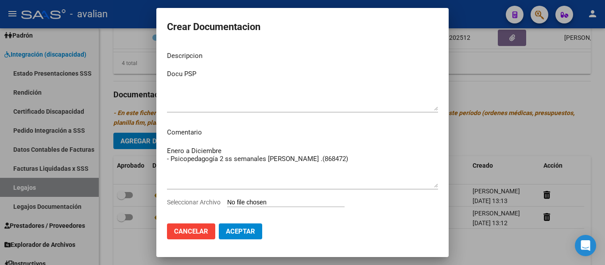
type input "C:\fakepath\PSICOPEDAGOGA (3).pdf"
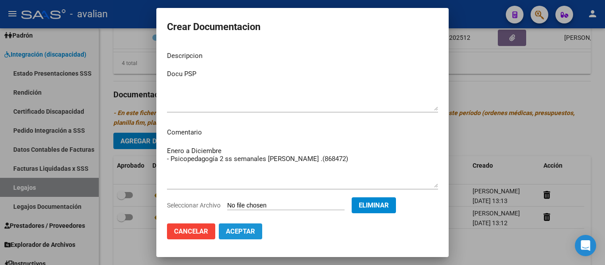
click at [250, 232] on span "Aceptar" at bounding box center [240, 232] width 29 height 8
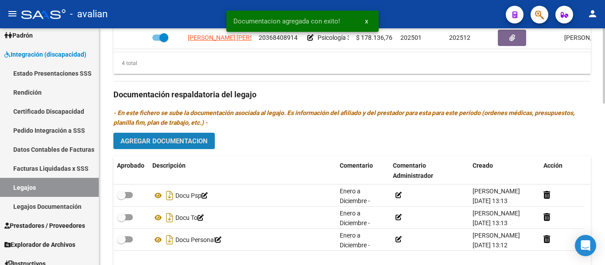
click at [178, 138] on span "Agregar Documentacion" at bounding box center [163, 141] width 87 height 8
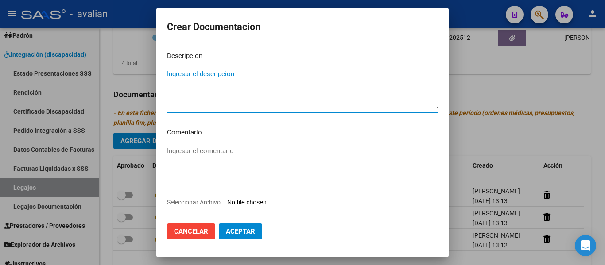
click at [183, 87] on textarea "Ingresar el descripcion" at bounding box center [302, 90] width 271 height 42
type textarea "Docu Psicología"
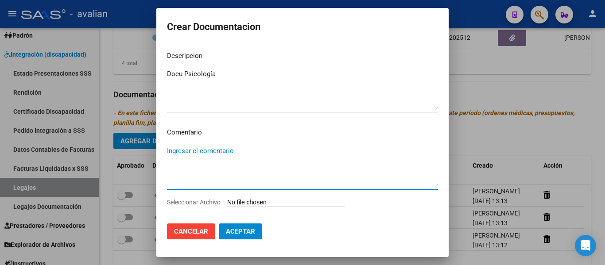
click at [176, 150] on textarea "Ingresar el comentario" at bounding box center [302, 167] width 271 height 42
paste textarea "Enero a Diciembre - Terapia ocupacional 2 ss semanales Lic [PERSON_NAME] [PERSO…"
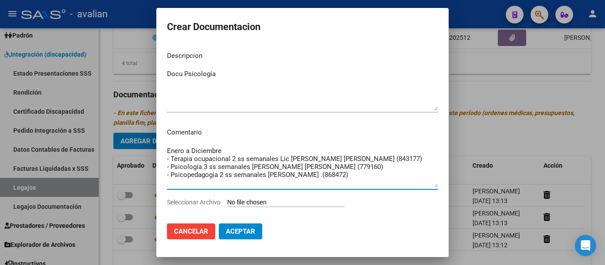
drag, startPoint x: 363, startPoint y: 172, endPoint x: 133, endPoint y: 186, distance: 231.1
click at [133, 186] on div "Crear Documentacion Descripcion Docu Psicología Ingresar el descripcion Comenta…" at bounding box center [302, 132] width 605 height 265
drag, startPoint x: 394, startPoint y: 156, endPoint x: 127, endPoint y: 158, distance: 266.9
click at [127, 158] on div "Crear Documentacion Descripcion Docu Psicología Ingresar el descripcion Comenta…" at bounding box center [302, 132] width 605 height 265
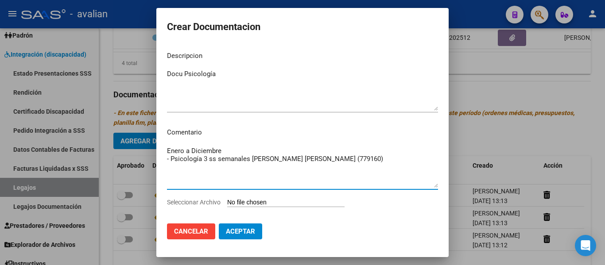
type textarea "Enero a Diciembre - Psicología 3 ss semanales [PERSON_NAME] [PERSON_NAME] (7791…"
click at [276, 203] on input "Seleccionar Archivo" at bounding box center [285, 203] width 117 height 8
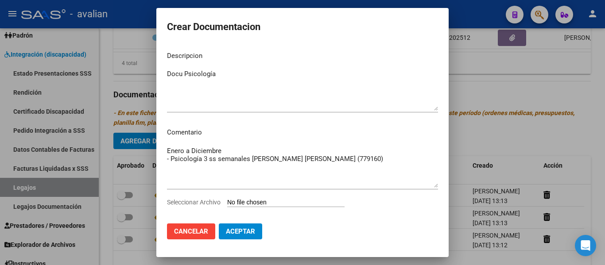
type input "C:\fakepath\PSICOLOGÍA (6).pdf"
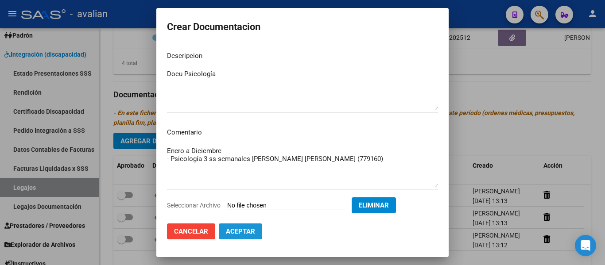
click at [238, 232] on span "Aceptar" at bounding box center [240, 232] width 29 height 8
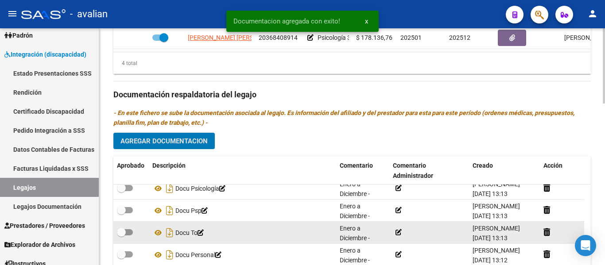
scroll to position [9, 0]
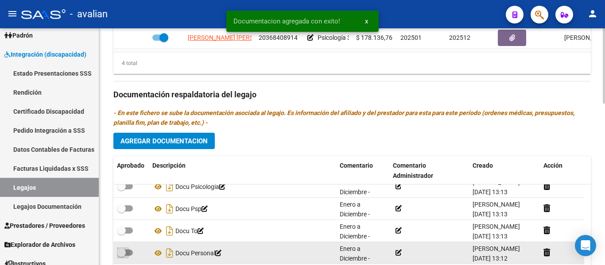
click at [131, 253] on span at bounding box center [125, 253] width 16 height 6
click at [121, 256] on input "checkbox" at bounding box center [121, 256] width 0 height 0
checkbox input "true"
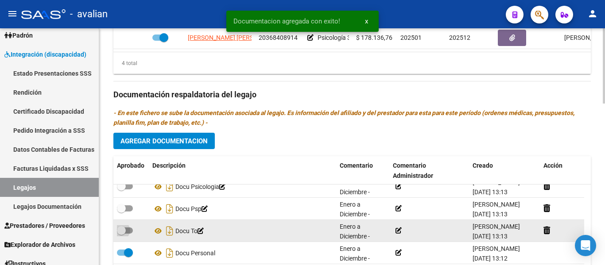
click at [131, 230] on span at bounding box center [125, 231] width 16 height 6
click at [121, 234] on input "checkbox" at bounding box center [121, 234] width 0 height 0
checkbox input "true"
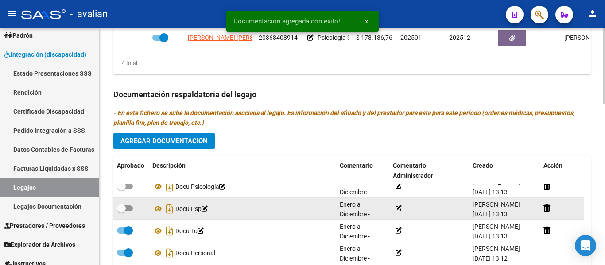
click at [132, 208] on span at bounding box center [125, 208] width 16 height 6
click at [121, 212] on input "checkbox" at bounding box center [121, 212] width 0 height 0
checkbox input "true"
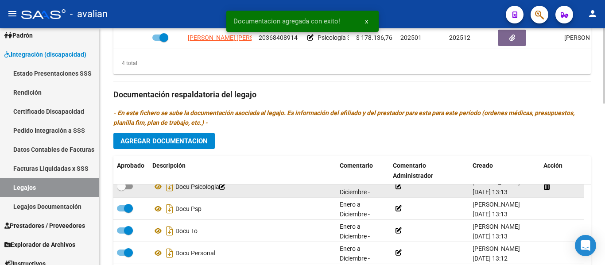
click at [128, 188] on span at bounding box center [125, 186] width 16 height 6
click at [121, 189] on input "checkbox" at bounding box center [121, 189] width 0 height 0
checkbox input "true"
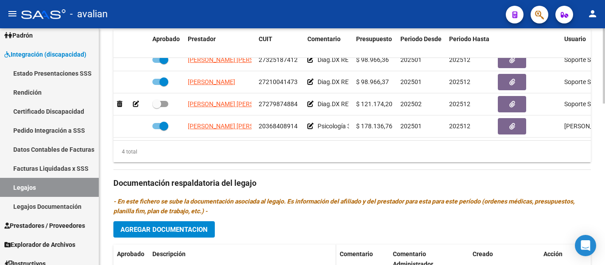
scroll to position [323, 0]
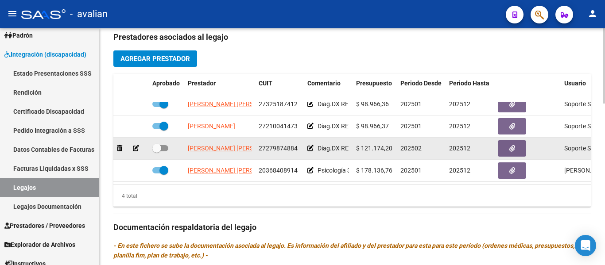
click at [308, 150] on icon at bounding box center [310, 148] width 6 height 6
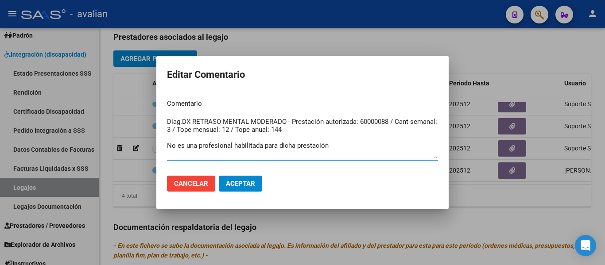
type textarea "Diag.DX RETRASO MENTAL MODERADO - Prestación autorizada: 60000088 / Cant semana…"
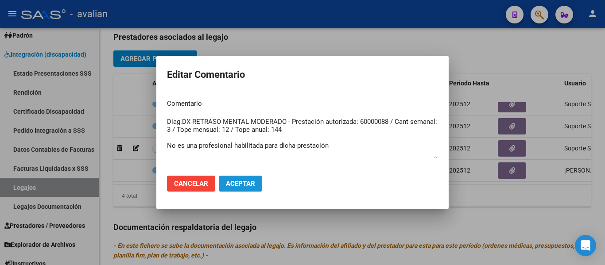
click at [246, 182] on span "Aceptar" at bounding box center [240, 184] width 29 height 8
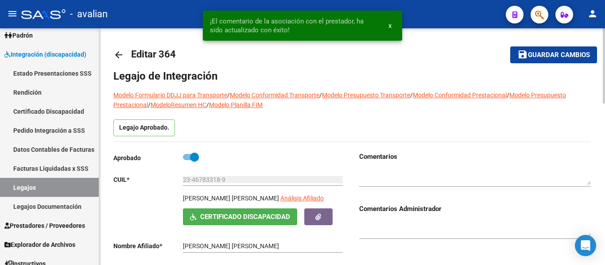
scroll to position [0, 0]
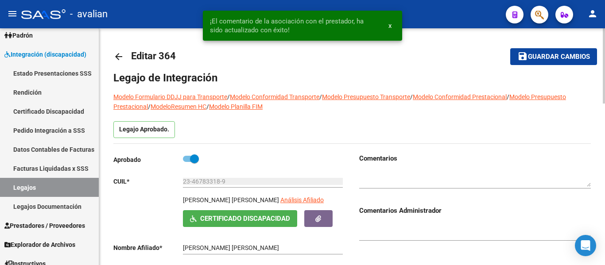
click at [566, 58] on span "Guardar cambios" at bounding box center [559, 57] width 62 height 8
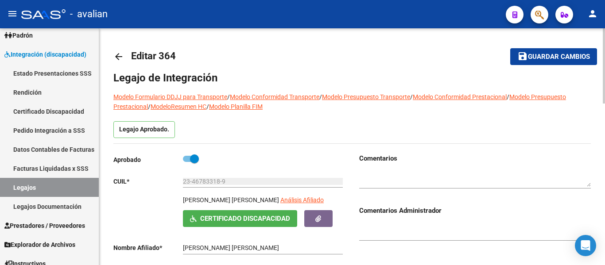
click at [115, 58] on mat-icon "arrow_back" at bounding box center [118, 56] width 11 height 11
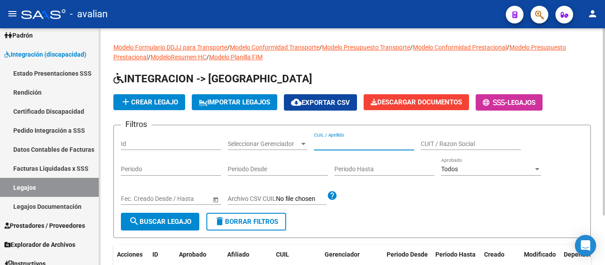
click at [325, 145] on input "CUIL / Apellido" at bounding box center [364, 144] width 100 height 8
paste input "20557180622"
type input "20557180622"
click at [185, 220] on span "search Buscar Legajo" at bounding box center [160, 222] width 62 height 8
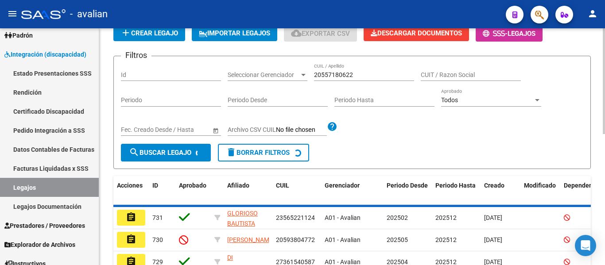
scroll to position [89, 0]
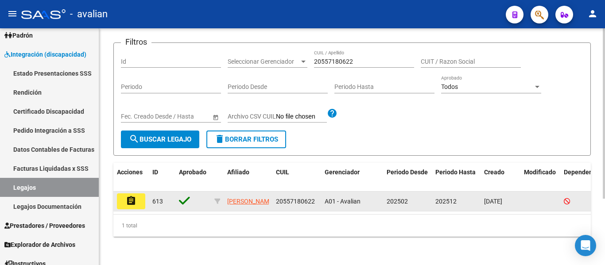
click at [134, 199] on mat-icon "assignment" at bounding box center [131, 201] width 11 height 11
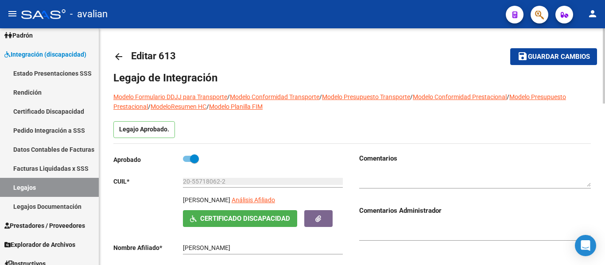
click at [116, 51] on mat-icon "arrow_back" at bounding box center [118, 56] width 11 height 11
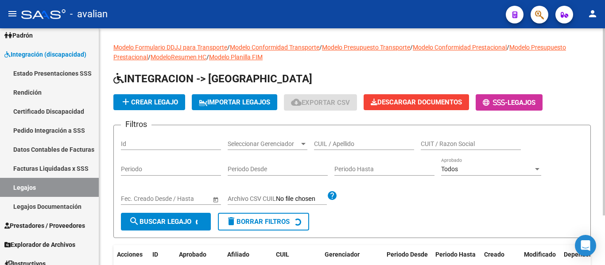
click at [334, 143] on input "CUIL / Apellido" at bounding box center [364, 144] width 100 height 8
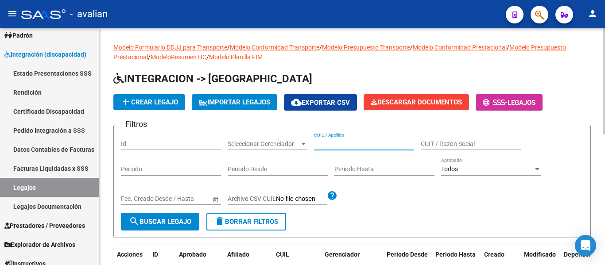
paste input "27551442271"
type input "27551442271"
click at [187, 216] on button "search Buscar Legajo" at bounding box center [160, 222] width 78 height 18
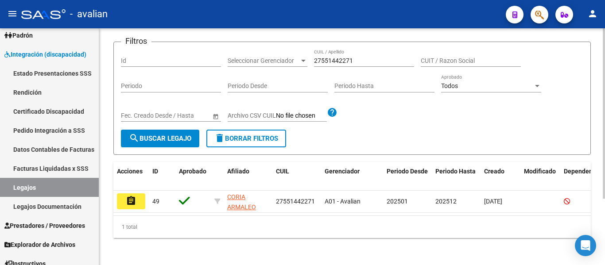
scroll to position [89, 0]
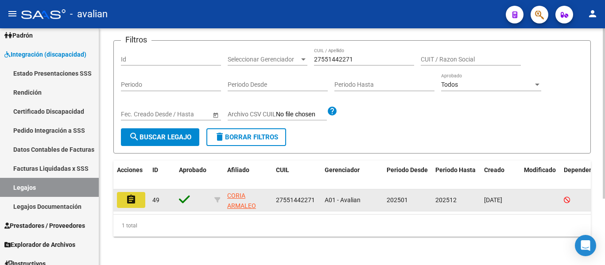
click at [132, 195] on mat-icon "assignment" at bounding box center [131, 199] width 11 height 11
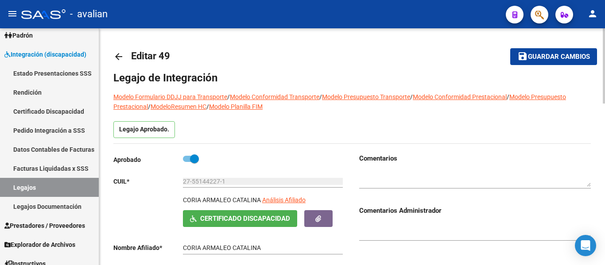
click at [118, 58] on mat-icon "arrow_back" at bounding box center [118, 56] width 11 height 11
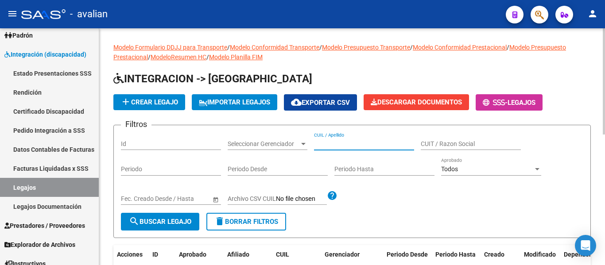
click at [341, 145] on input "CUIL / Apellido" at bounding box center [364, 144] width 100 height 8
paste input "20568118503"
type input "20568118503"
click at [172, 216] on button "search Buscar Legajo" at bounding box center [160, 222] width 78 height 18
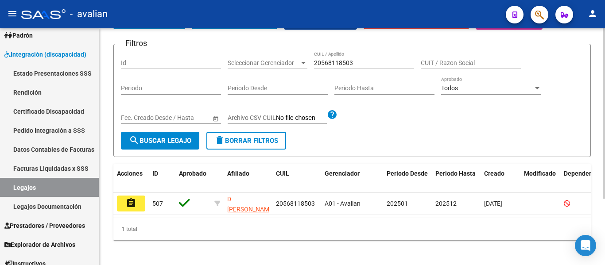
scroll to position [89, 0]
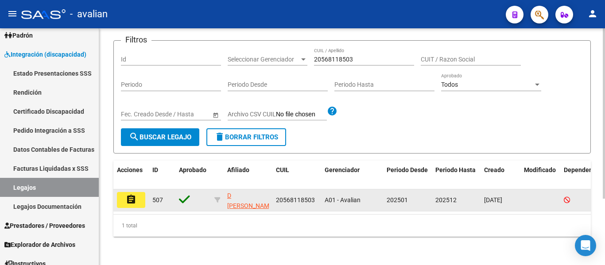
click at [135, 197] on mat-icon "assignment" at bounding box center [131, 199] width 11 height 11
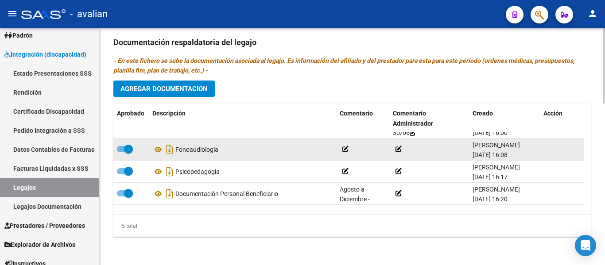
scroll to position [31, 0]
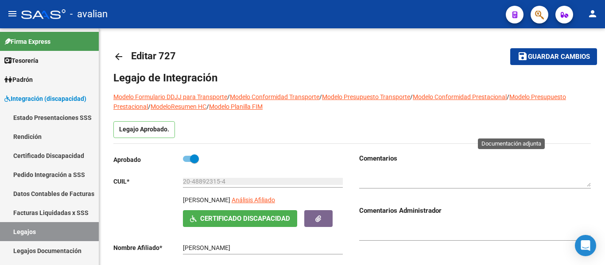
scroll to position [310, 0]
